Goal: Task Accomplishment & Management: Manage account settings

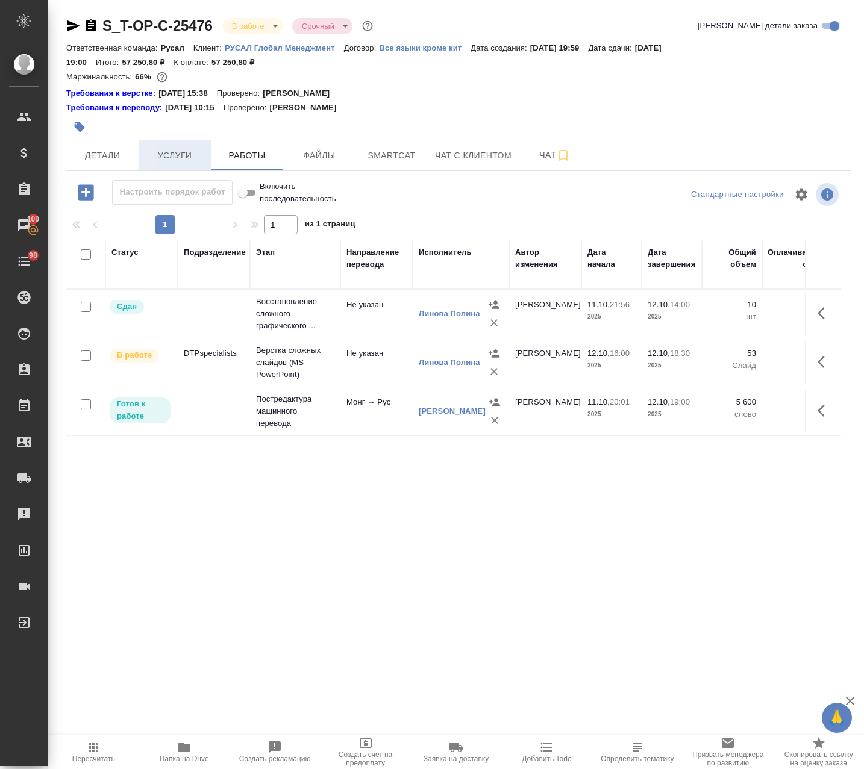
click at [157, 155] on span "Услуги" at bounding box center [175, 155] width 58 height 15
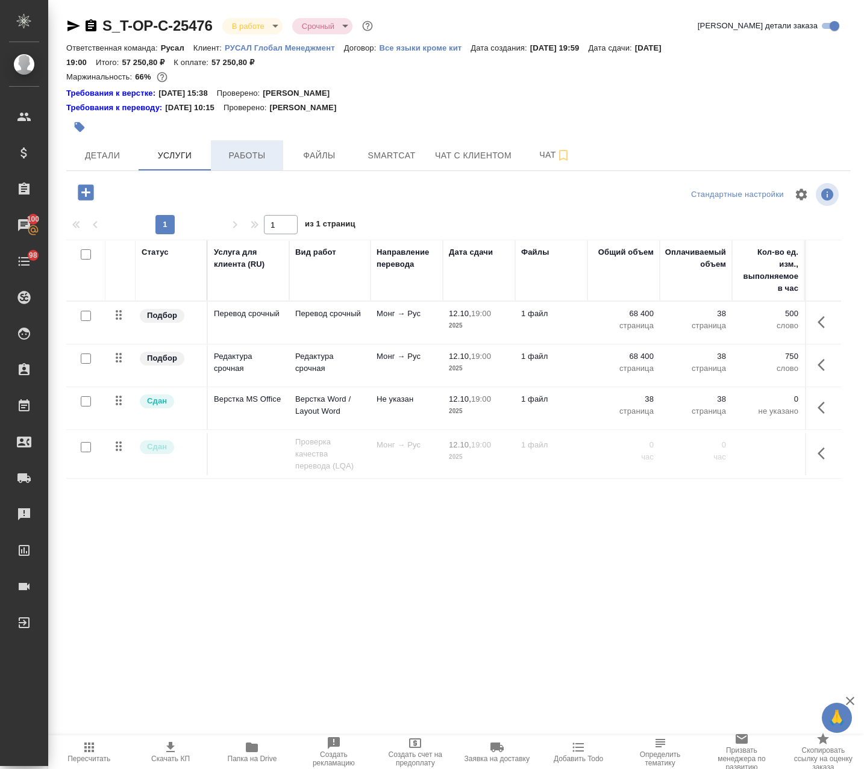
click at [237, 150] on span "Работы" at bounding box center [247, 155] width 58 height 15
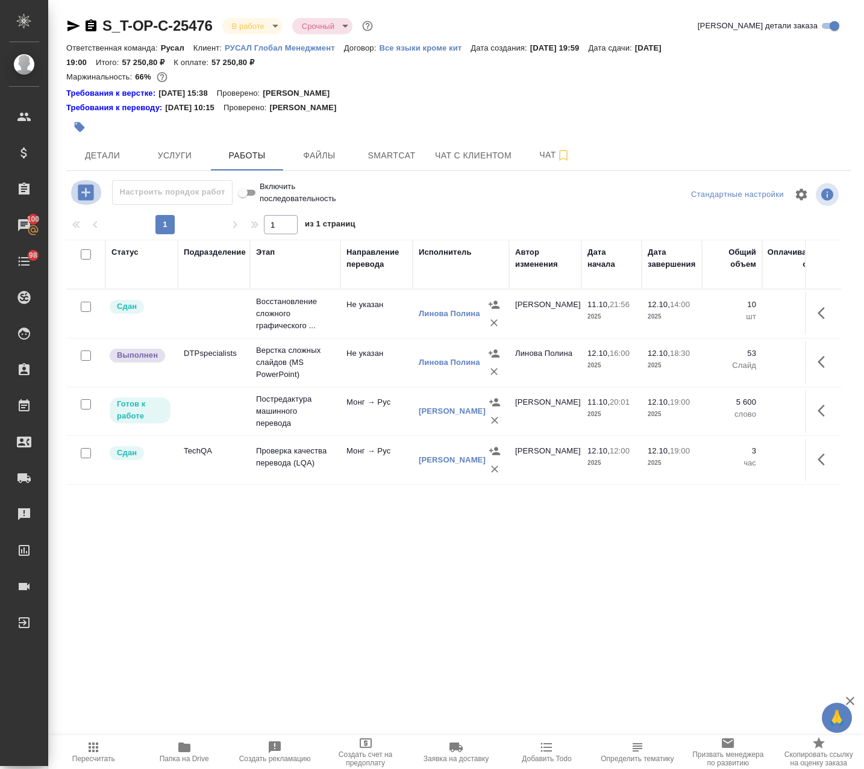
click at [82, 198] on icon "button" at bounding box center [86, 192] width 16 height 16
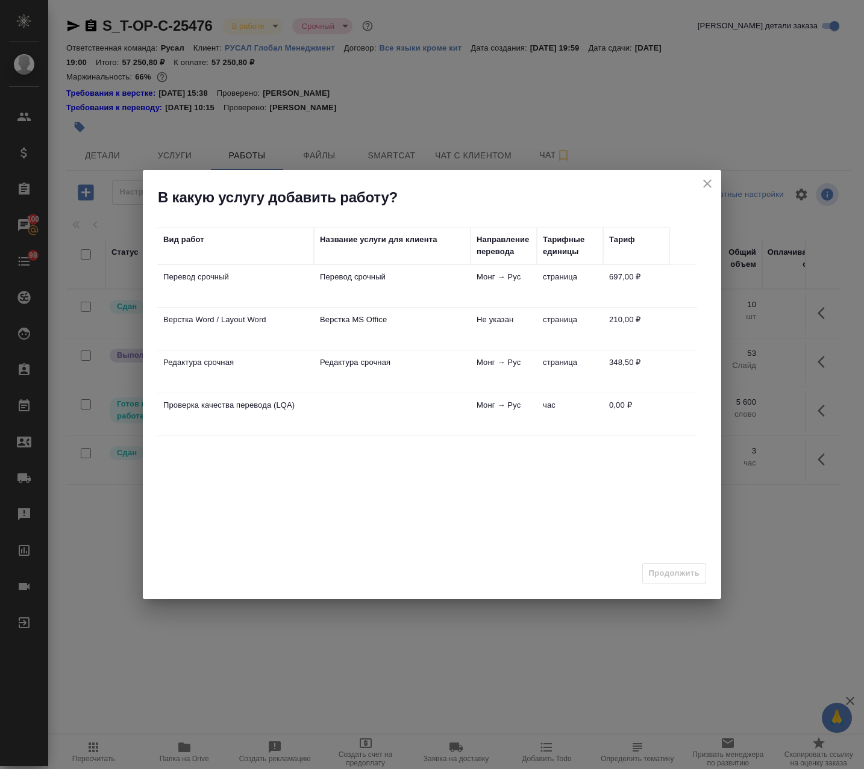
click at [364, 419] on td at bounding box center [392, 414] width 157 height 42
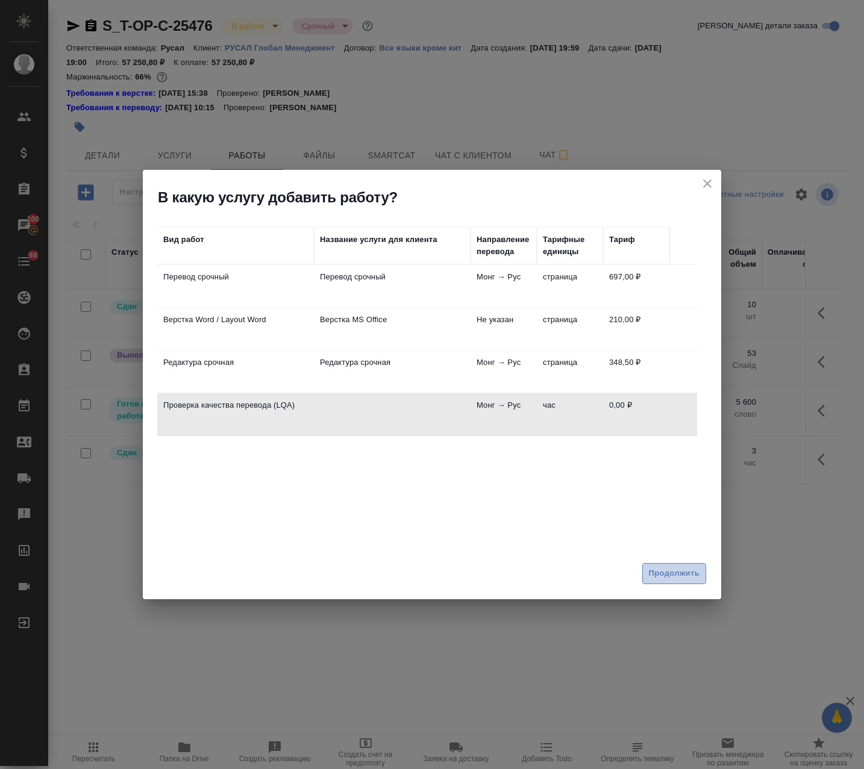
click at [673, 578] on span "Продолжить" at bounding box center [674, 574] width 51 height 14
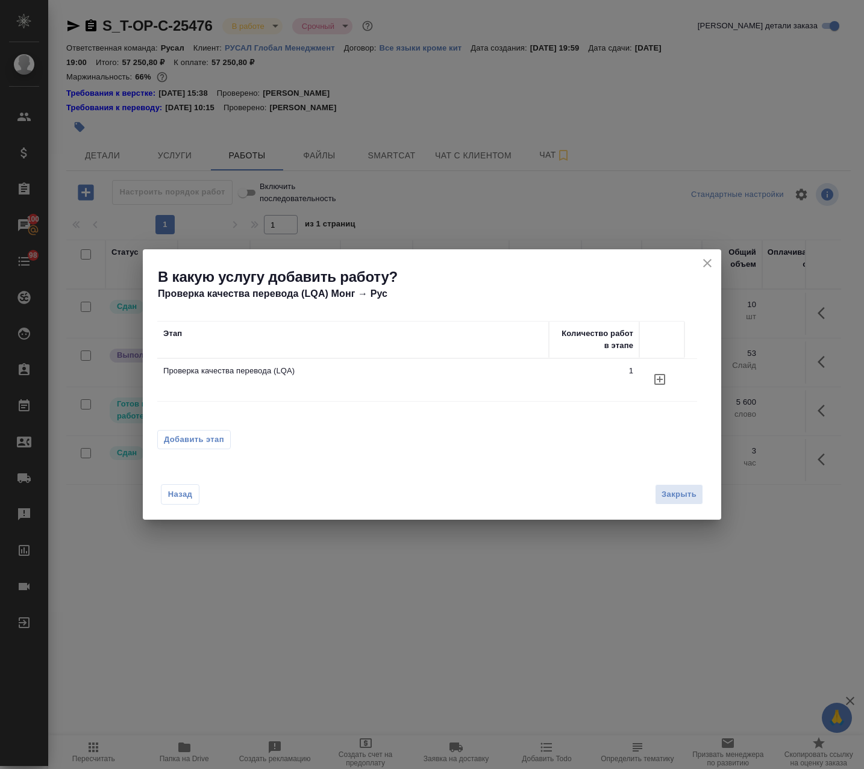
click at [672, 508] on div "Назад Закрыть" at bounding box center [432, 487] width 578 height 66
click at [667, 496] on span "Закрыть" at bounding box center [678, 495] width 35 height 14
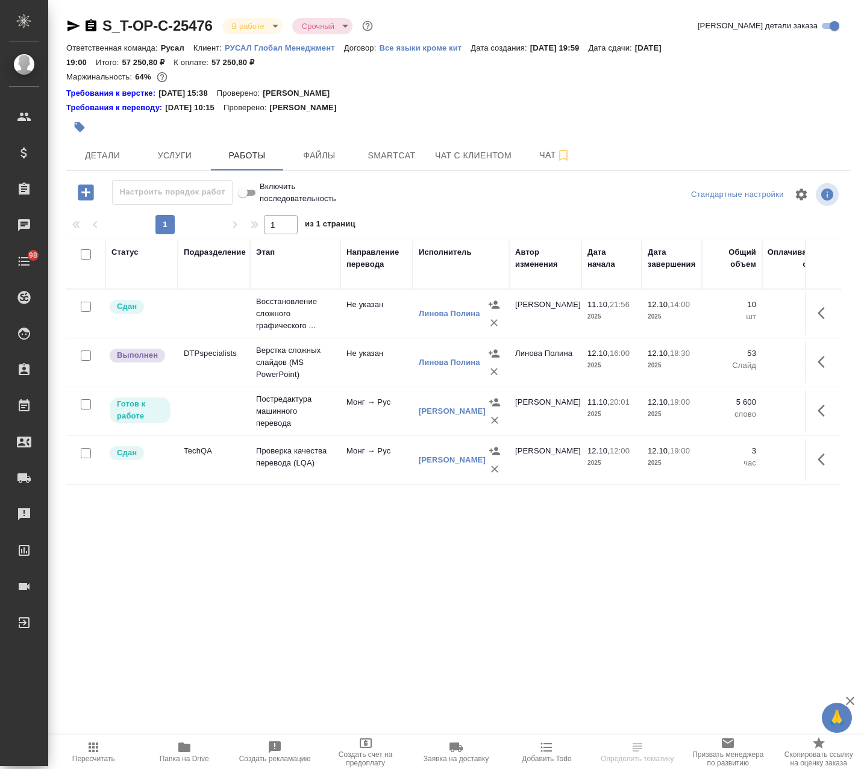
click at [82, 402] on input "checkbox" at bounding box center [86, 404] width 10 height 10
checkbox input "true"
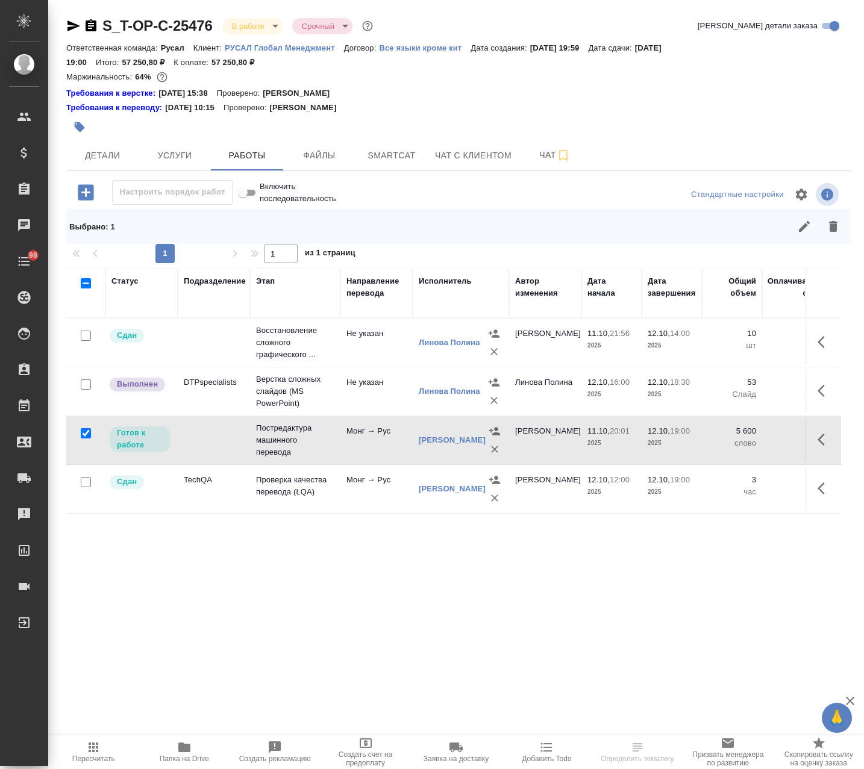
click at [88, 381] on input "checkbox" at bounding box center [86, 385] width 10 height 10
checkbox input "true"
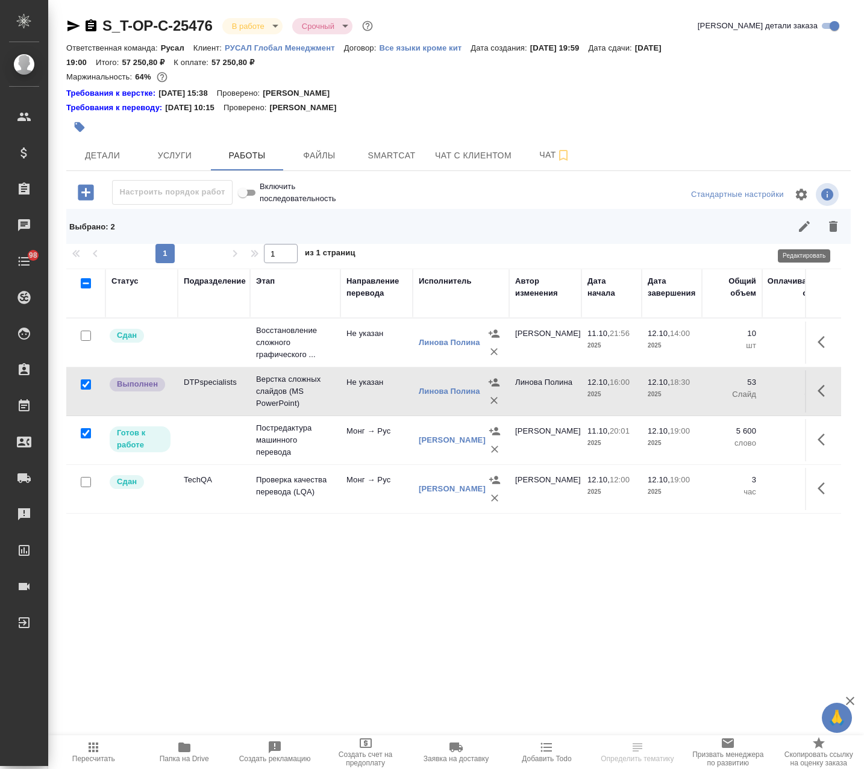
click at [806, 229] on icon "button" at bounding box center [804, 226] width 14 height 14
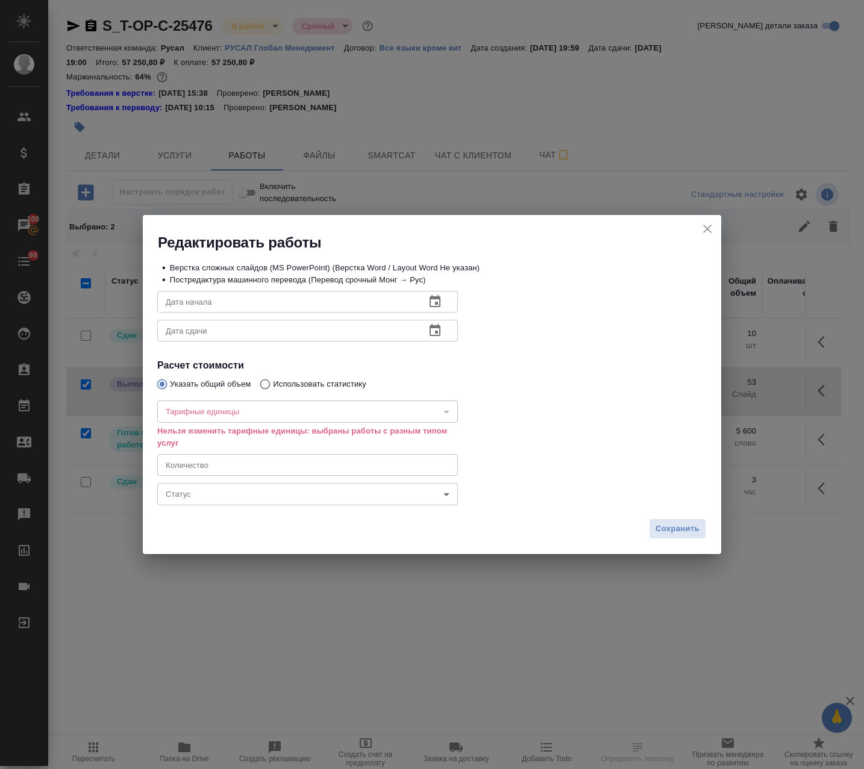
click at [272, 496] on body "🙏 .cls-1 fill:#fff; AWATERA Avdeenko Kirill Клиенты Спецификации Заказы 100 Чат…" at bounding box center [432, 384] width 864 height 769
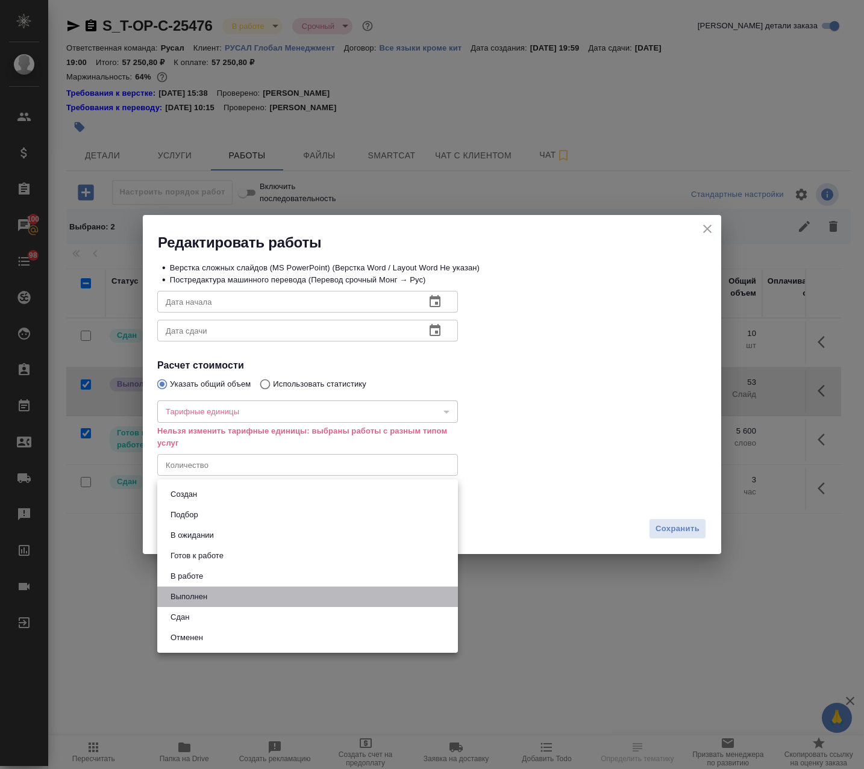
click at [238, 588] on li "Выполнен" at bounding box center [307, 597] width 301 height 20
type input "completed"
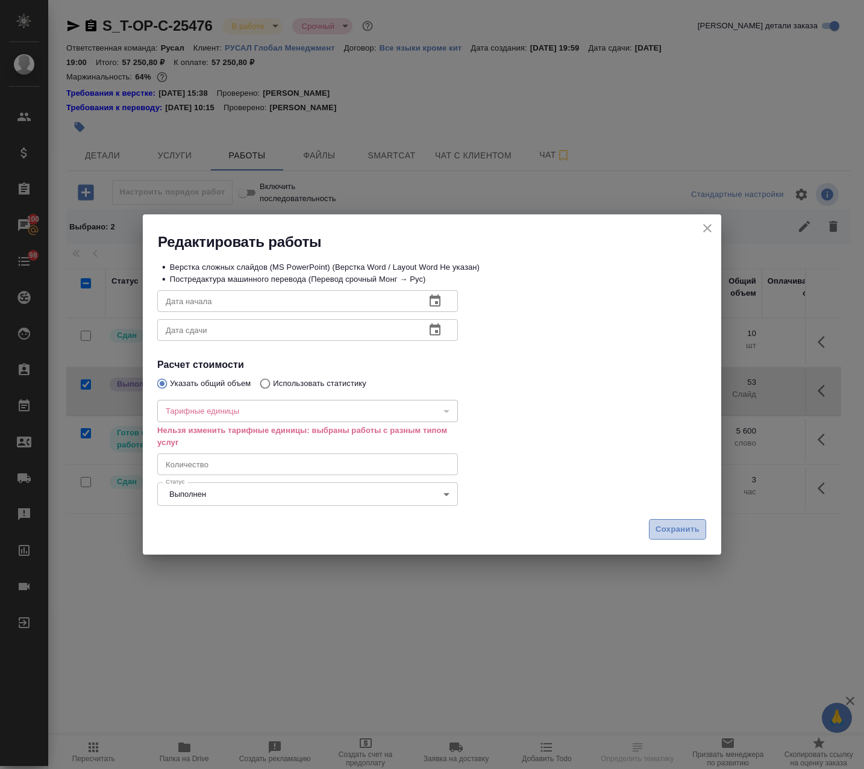
click at [694, 533] on span "Сохранить" at bounding box center [677, 530] width 44 height 14
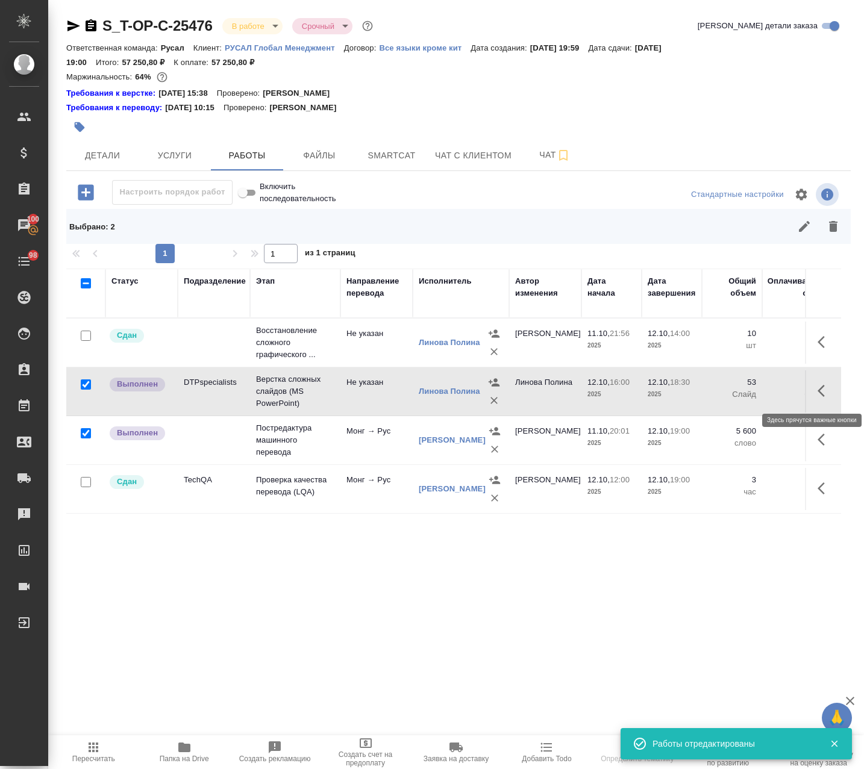
click at [823, 384] on icon "button" at bounding box center [825, 391] width 14 height 14
click at [83, 437] on input "checkbox" at bounding box center [86, 433] width 10 height 10
checkbox input "false"
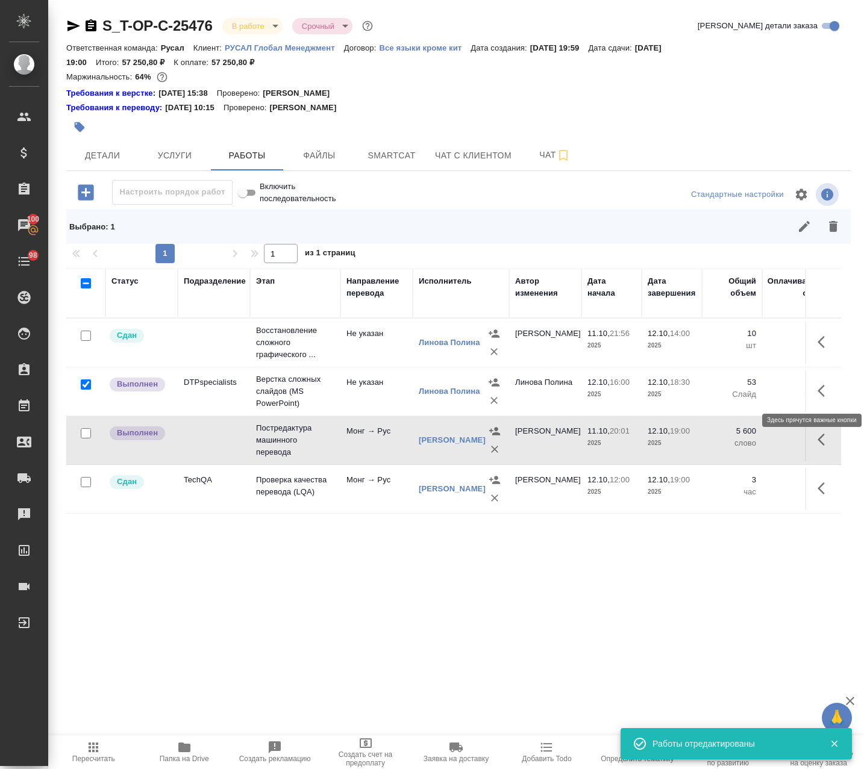
click at [821, 383] on button "button" at bounding box center [824, 391] width 29 height 29
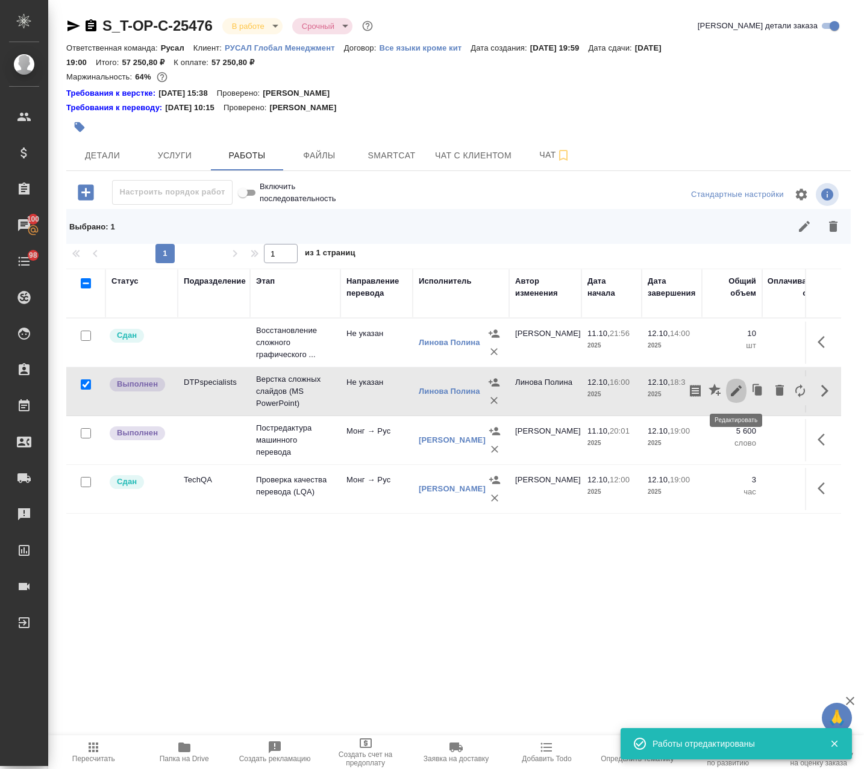
click at [736, 390] on icon "button" at bounding box center [736, 391] width 11 height 11
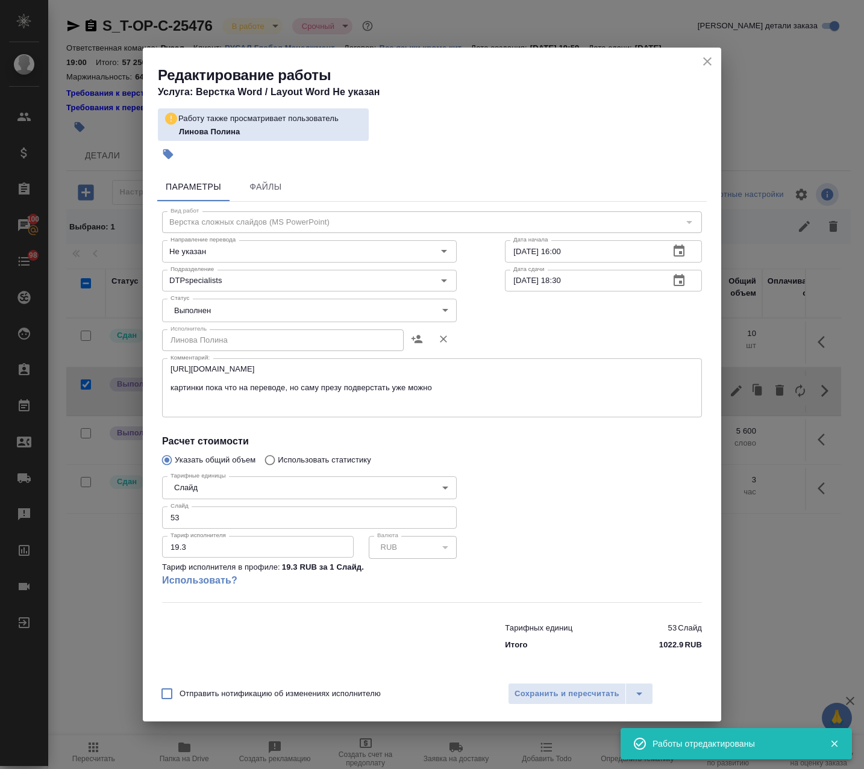
click at [216, 310] on body "🙏 .cls-1 fill:#fff; AWATERA Avdeenko Kirill Клиенты Спецификации Заказы 100 Чат…" at bounding box center [432, 384] width 864 height 769
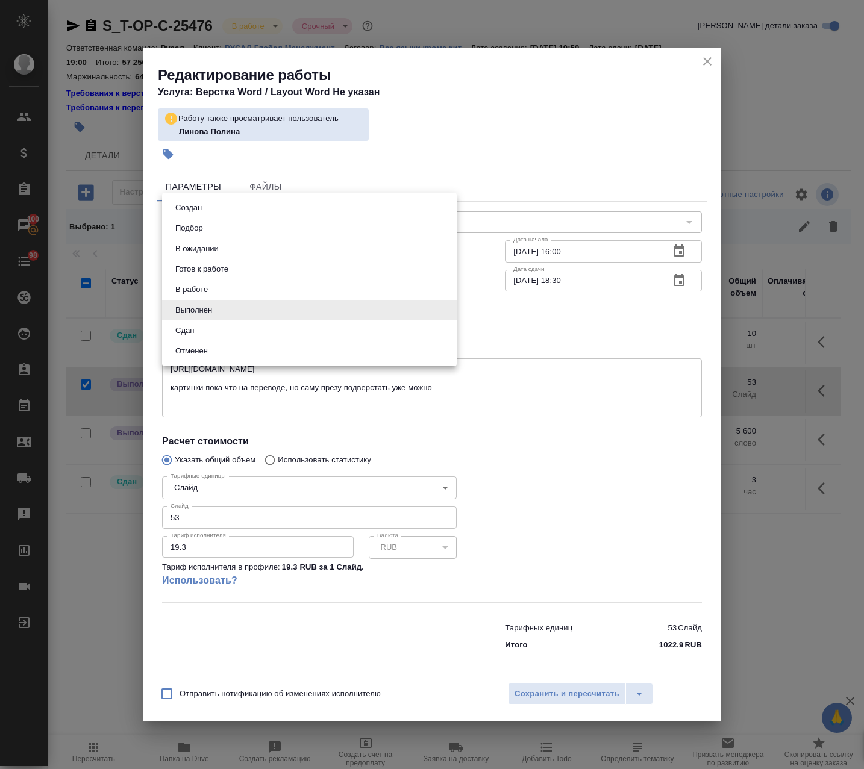
click at [204, 332] on li "Сдан" at bounding box center [309, 331] width 295 height 20
type input "closed"
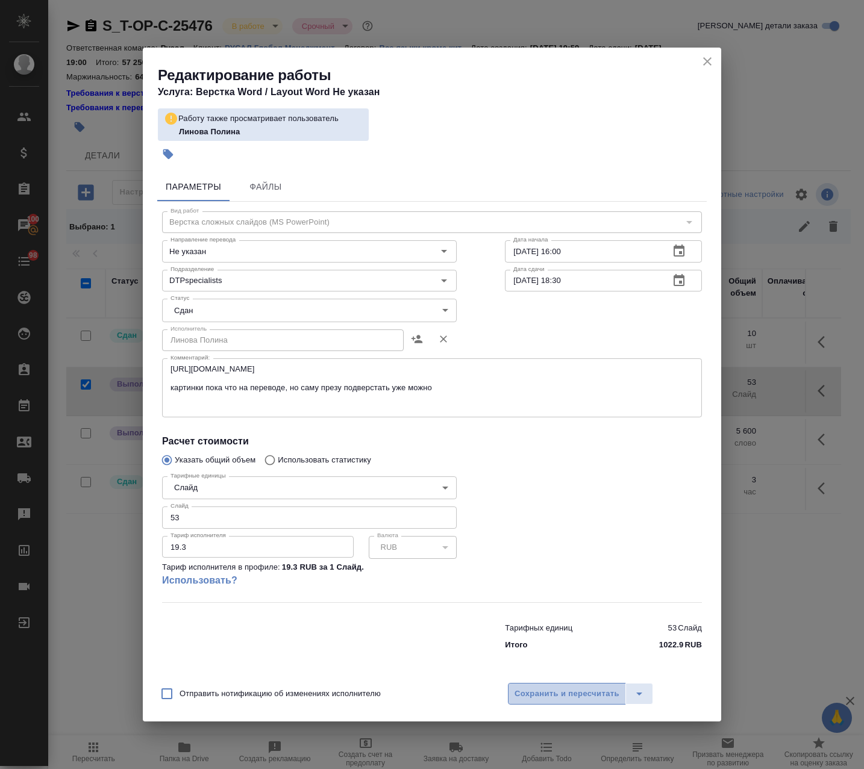
click at [602, 697] on span "Сохранить и пересчитать" at bounding box center [566, 694] width 105 height 14
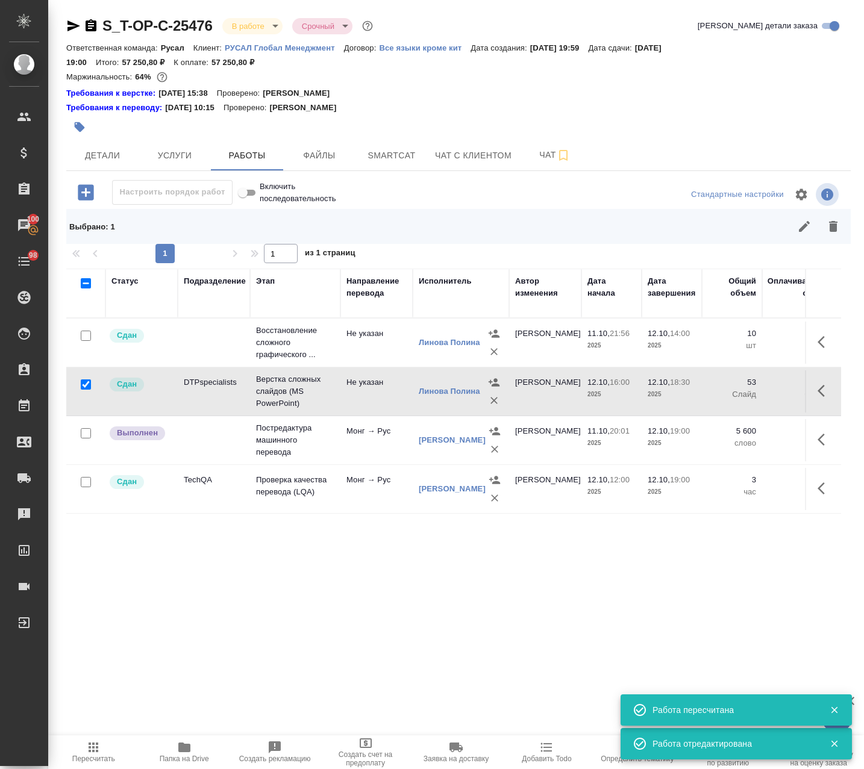
click at [363, 136] on div at bounding box center [327, 127] width 523 height 27
click at [364, 145] on button "Smartcat" at bounding box center [391, 155] width 72 height 30
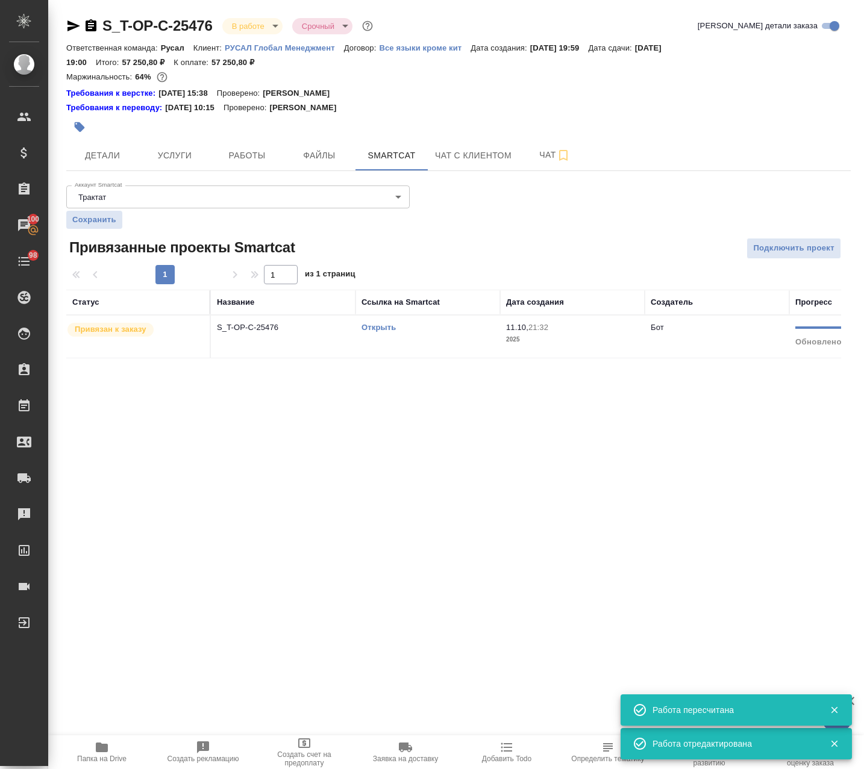
click at [344, 343] on td "S_T-OP-C-25476" at bounding box center [283, 337] width 145 height 42
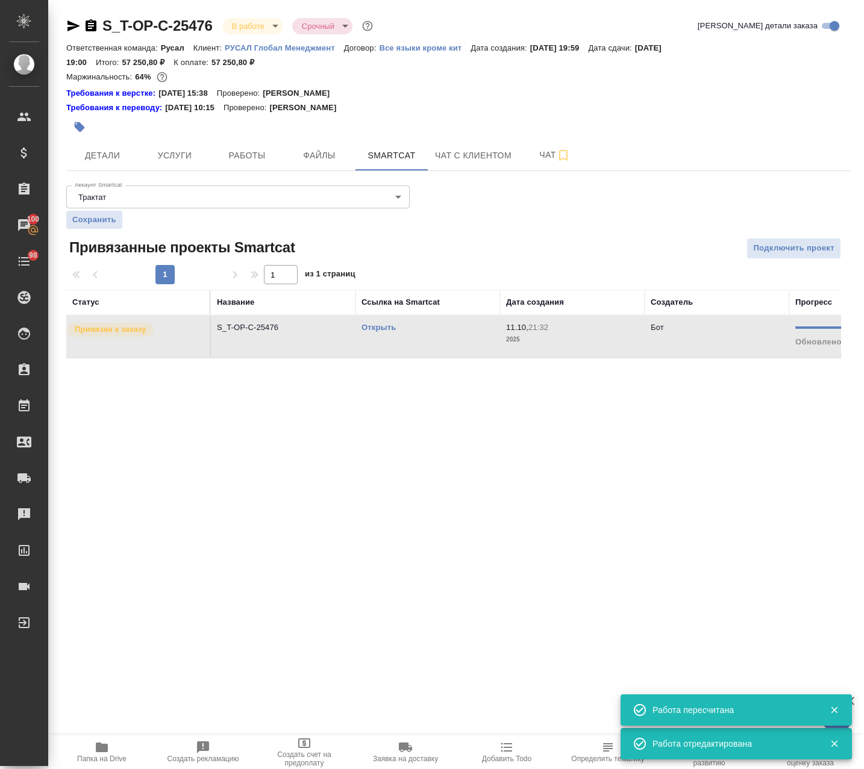
click at [344, 343] on td "S_T-OP-C-25476" at bounding box center [283, 337] width 145 height 42
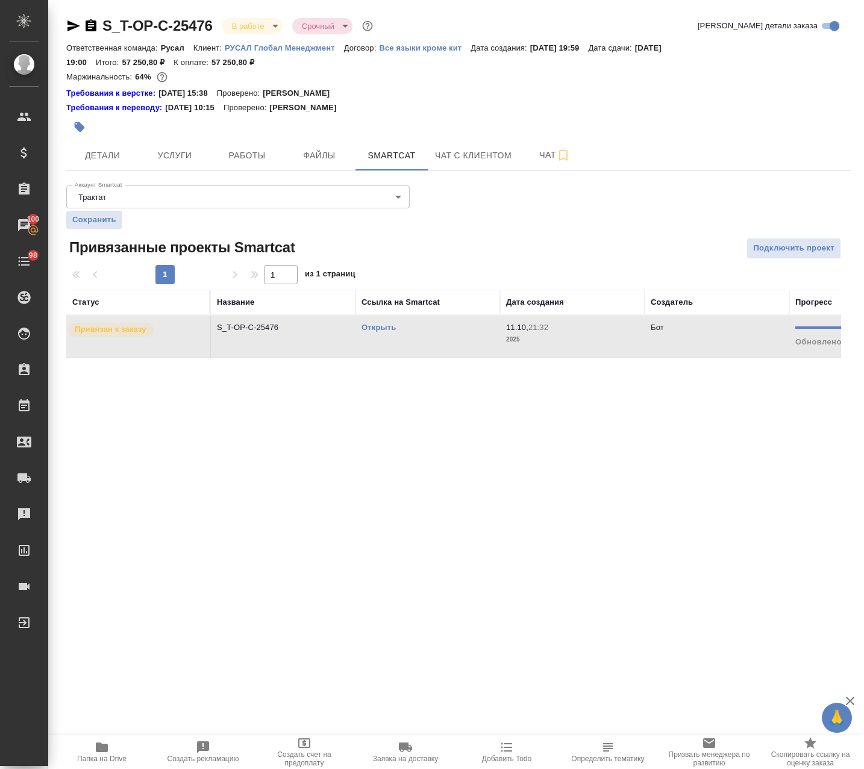
click at [622, 534] on div ".cls-1 fill:#fff; AWATERA Avdeenko Kirill Клиенты Спецификации Заказы 100 Чаты …" at bounding box center [432, 384] width 864 height 769
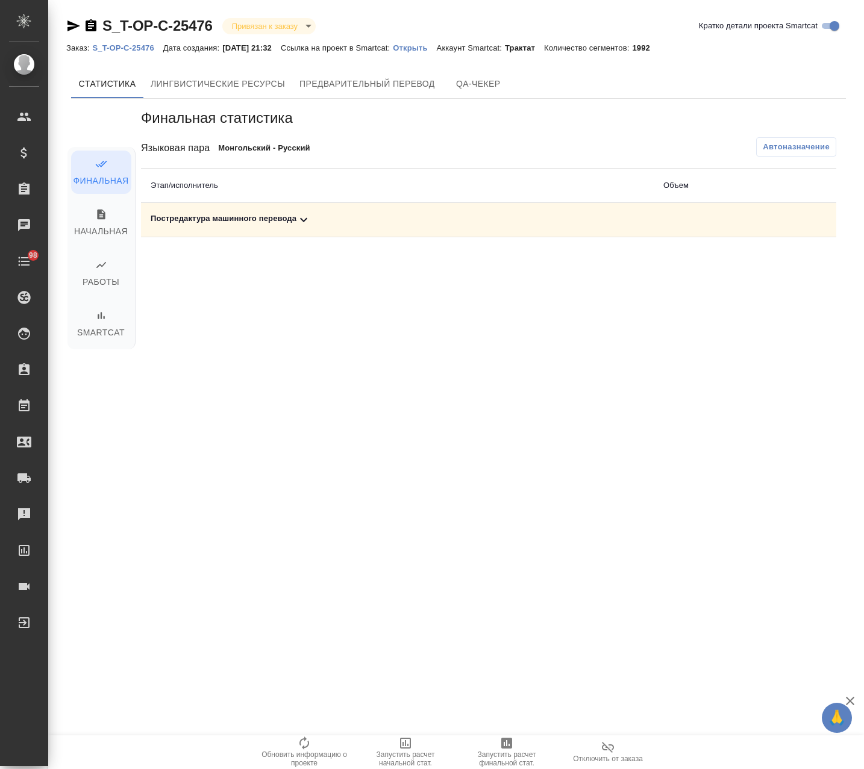
click at [301, 219] on icon at bounding box center [303, 220] width 7 height 4
click at [516, 749] on span "Запустить расчет финальной стат." at bounding box center [506, 751] width 87 height 31
